Goal: Task Accomplishment & Management: Use online tool/utility

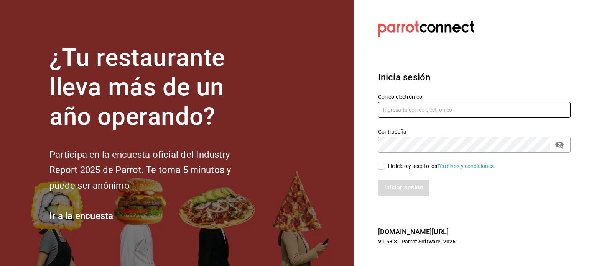
click at [409, 110] on input "text" at bounding box center [474, 110] width 192 height 16
type input "G"
type input "gerencia@temakitacuu.com.mx"
click at [382, 165] on input "He leído y acepto los Términos y condiciones." at bounding box center [381, 166] width 7 height 7
checkbox input "true"
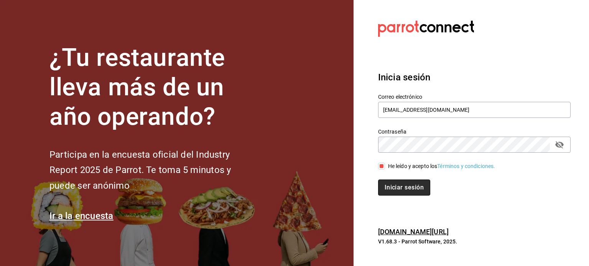
click at [406, 188] on button "Iniciar sesión" at bounding box center [404, 188] width 52 height 16
